Goal: Task Accomplishment & Management: Manage account settings

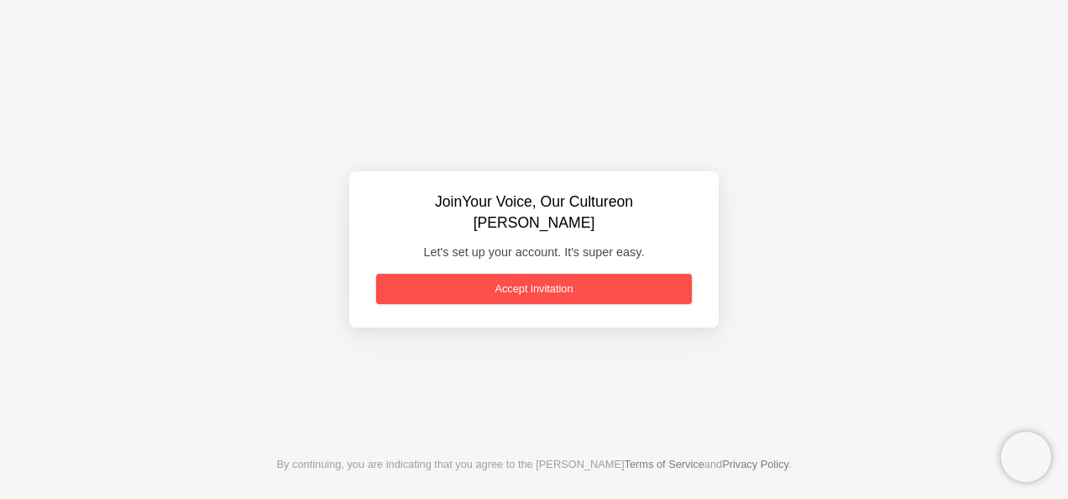
click at [567, 280] on link "Accept invitation" at bounding box center [534, 289] width 316 height 30
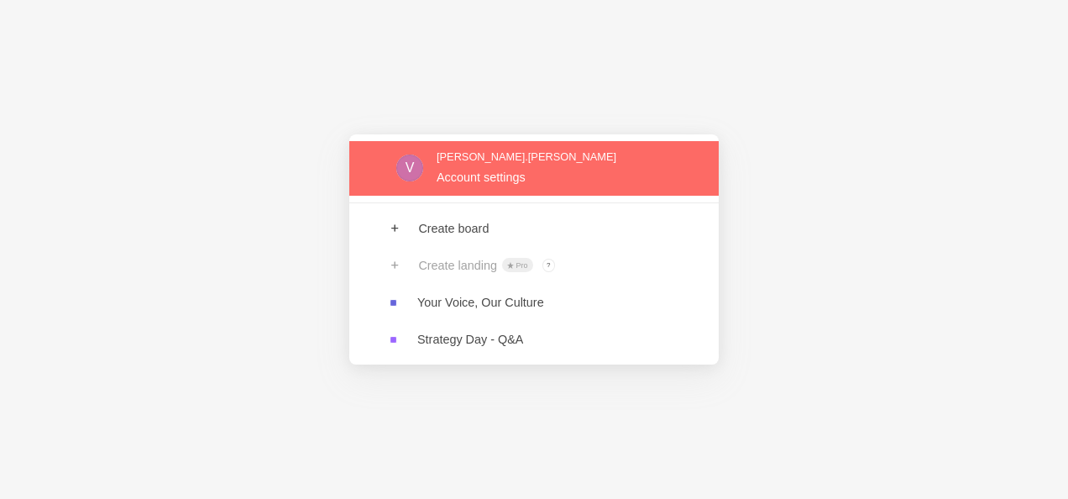
click at [510, 180] on link at bounding box center [533, 168] width 369 height 55
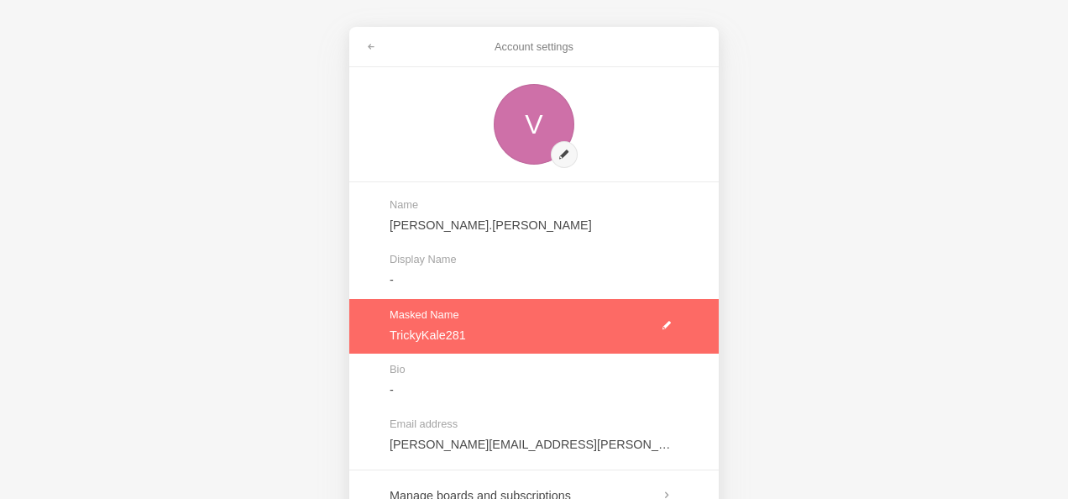
scroll to position [233, 0]
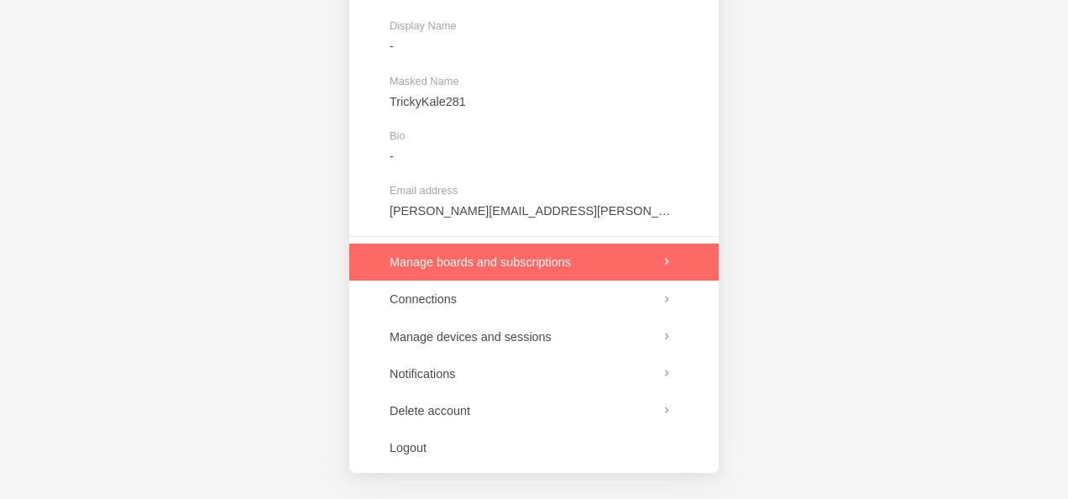
click at [661, 260] on link at bounding box center [533, 261] width 369 height 37
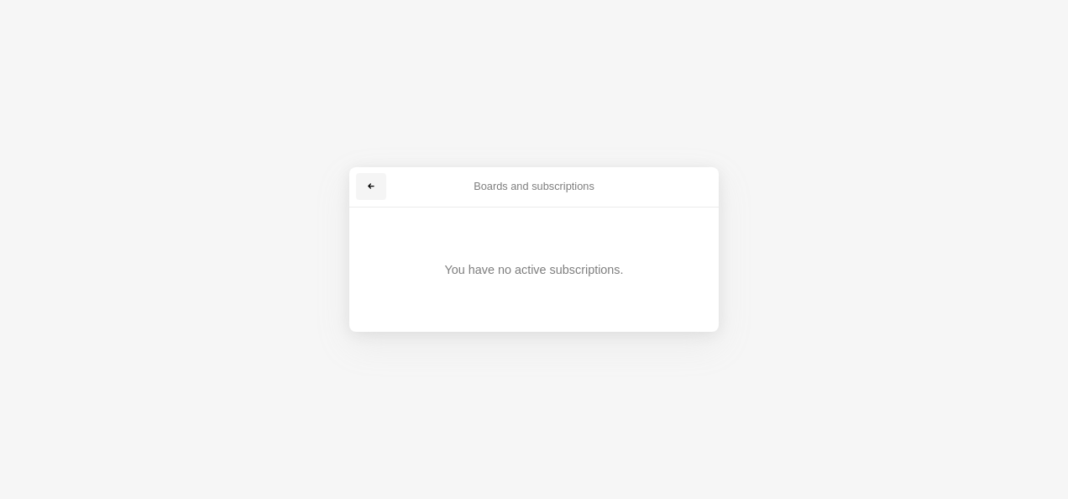
click at [379, 179] on link at bounding box center [371, 186] width 30 height 27
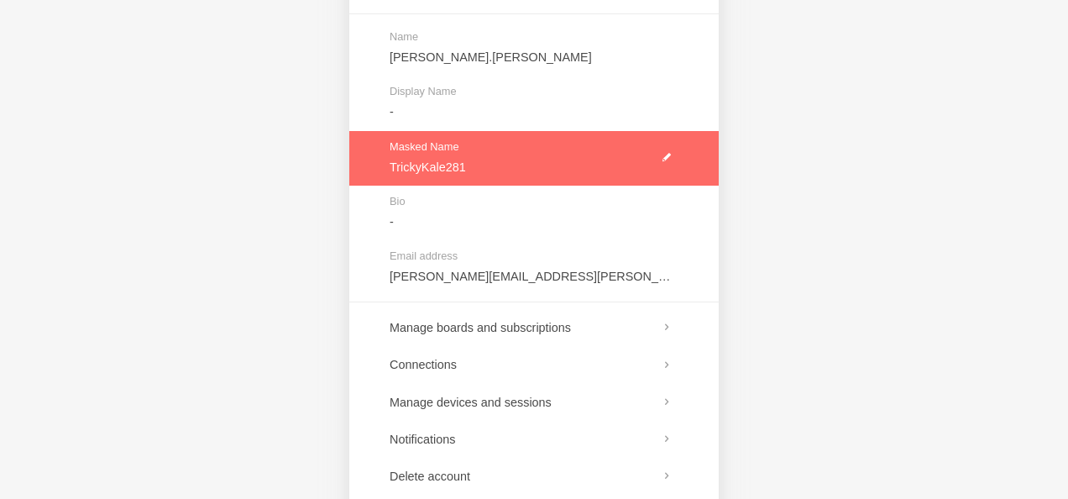
scroll to position [233, 0]
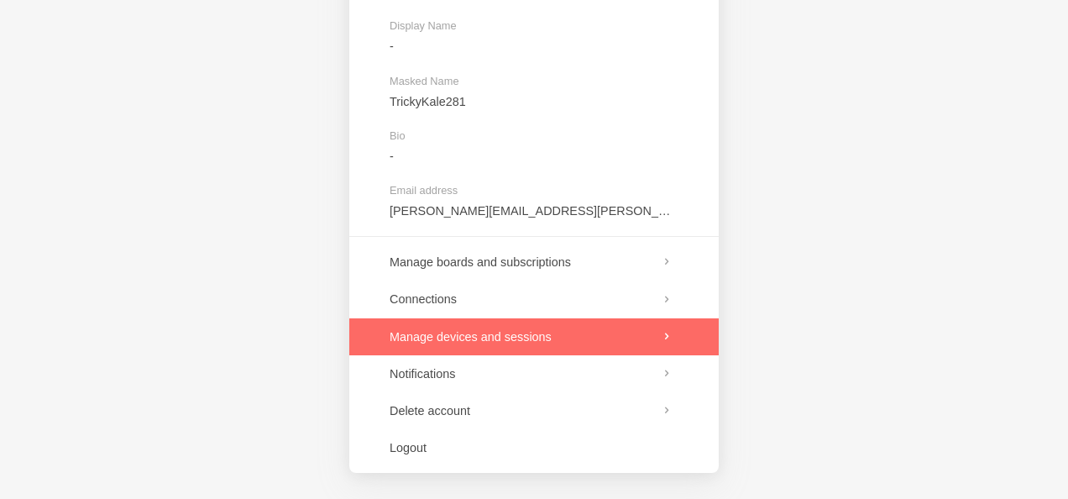
click at [547, 350] on link at bounding box center [533, 336] width 369 height 37
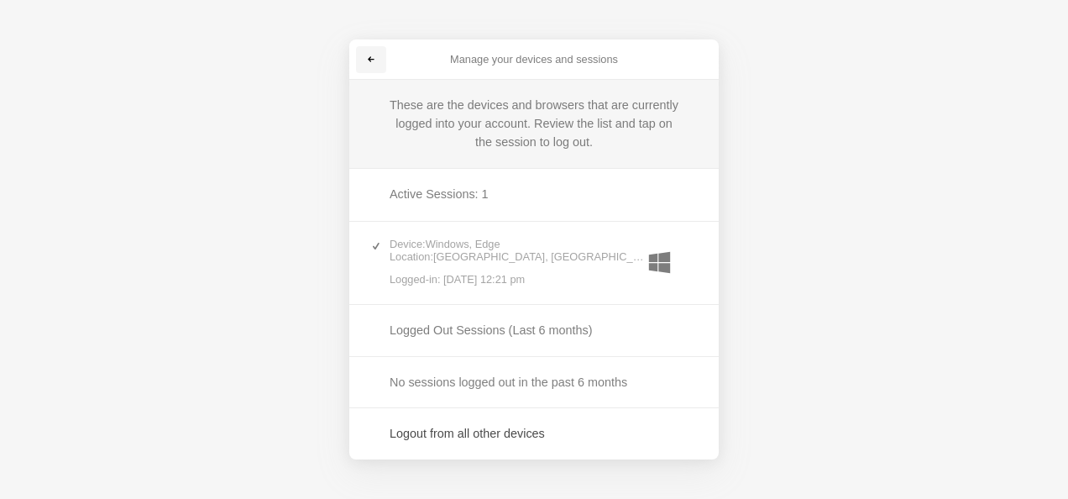
click at [373, 54] on link at bounding box center [371, 59] width 30 height 27
